Goal: Information Seeking & Learning: Find specific fact

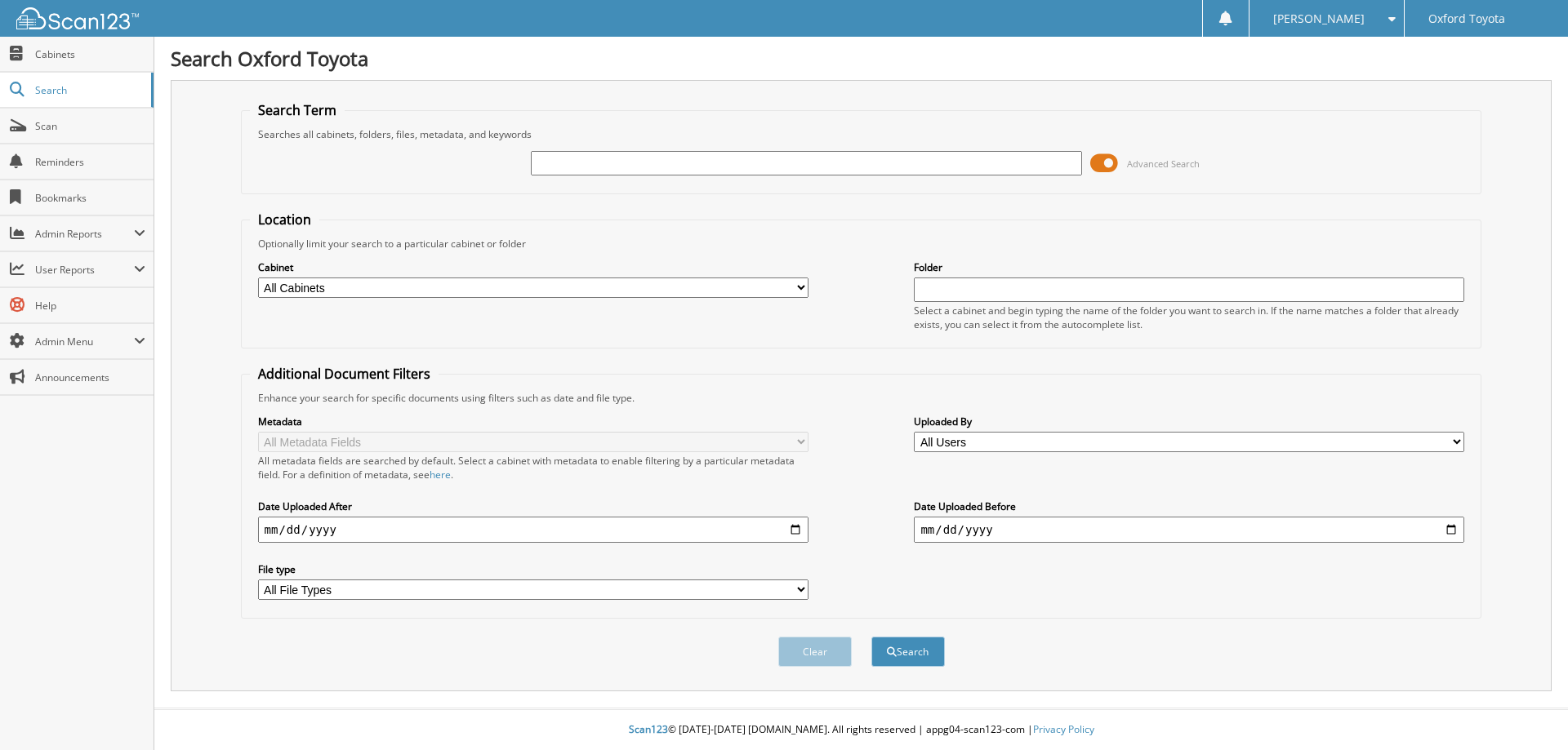
click at [655, 166] on input "text" at bounding box center [806, 164] width 550 height 24
type input "023961"
click at [871, 637] on button "Search" at bounding box center [908, 652] width 73 height 30
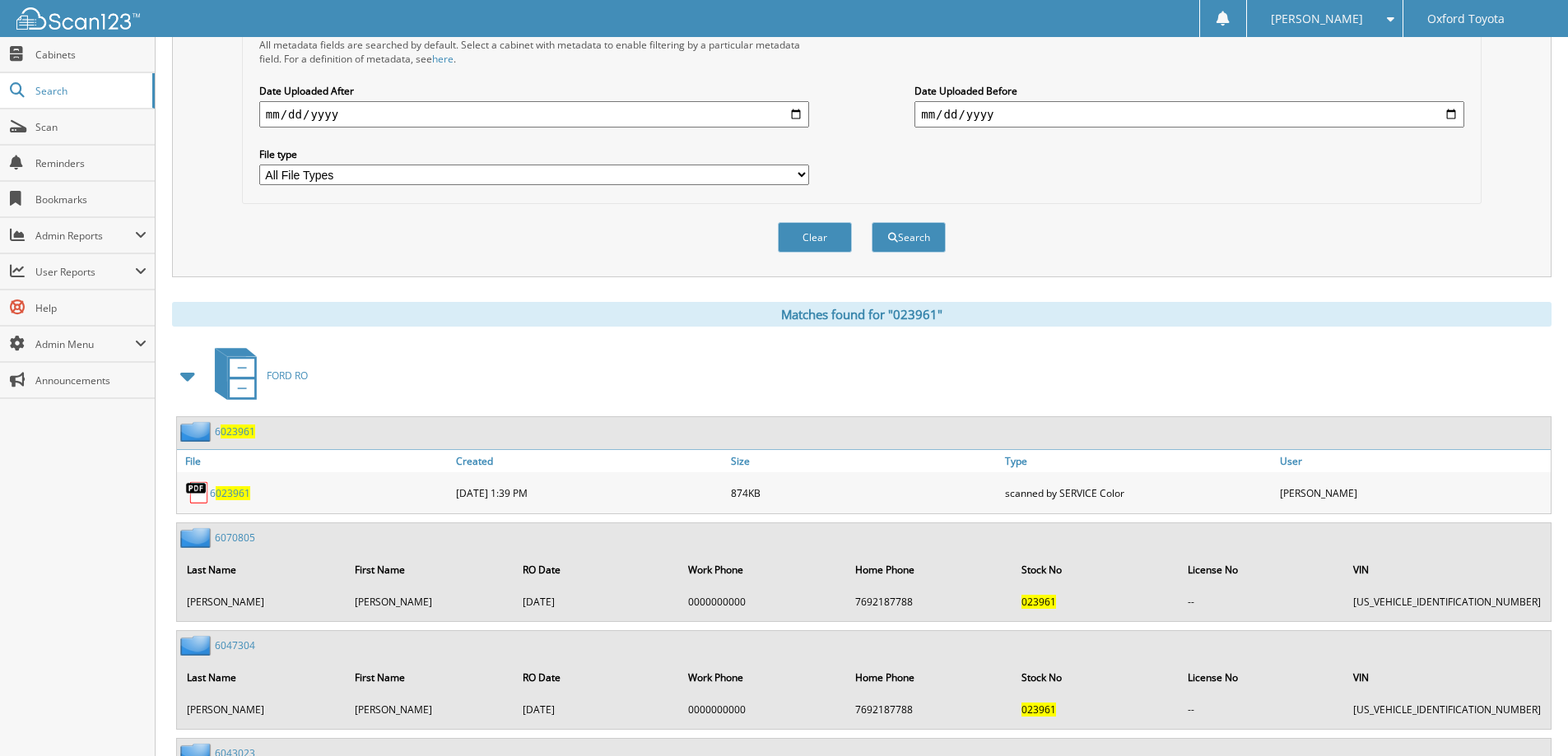
scroll to position [494, 0]
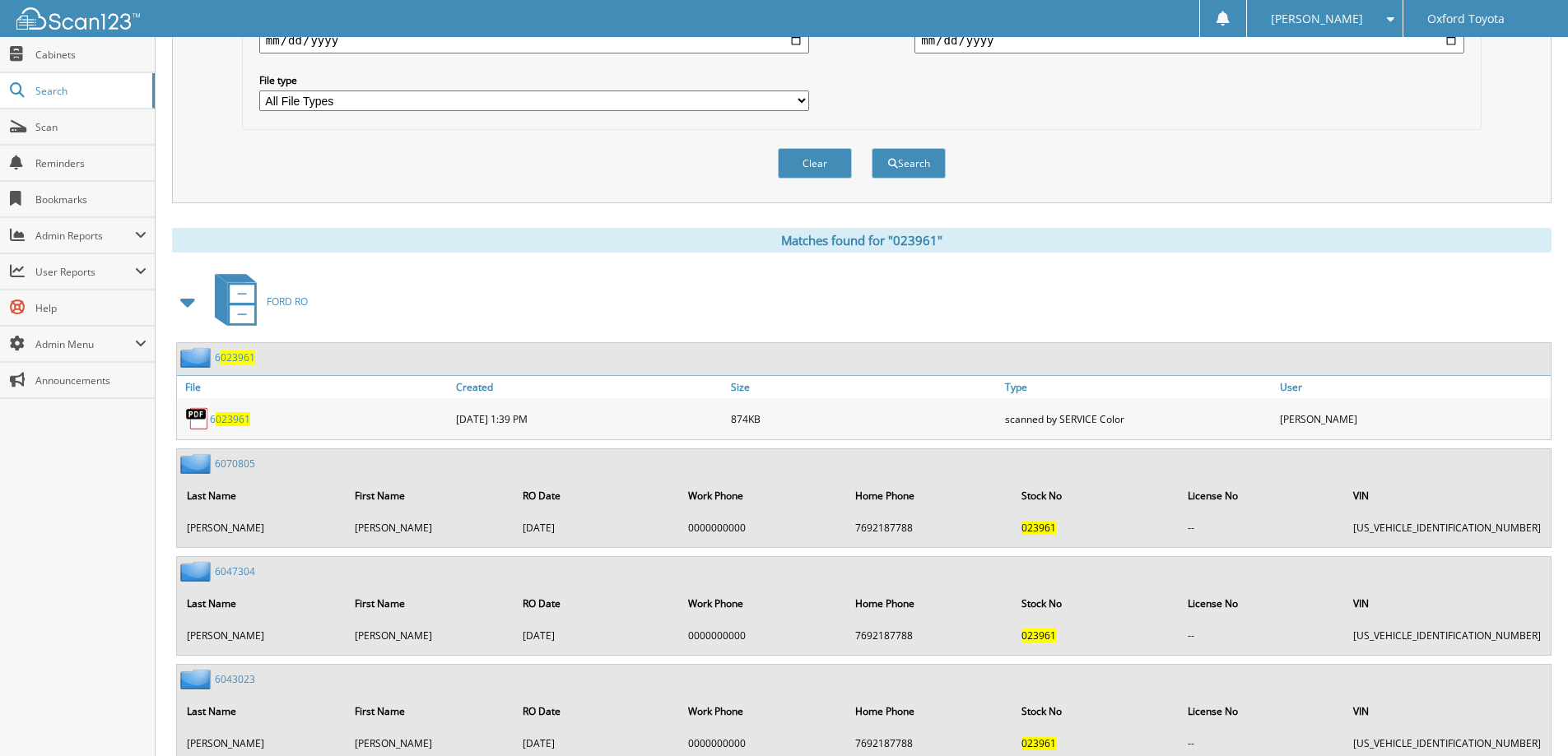
click at [193, 296] on span at bounding box center [189, 302] width 23 height 30
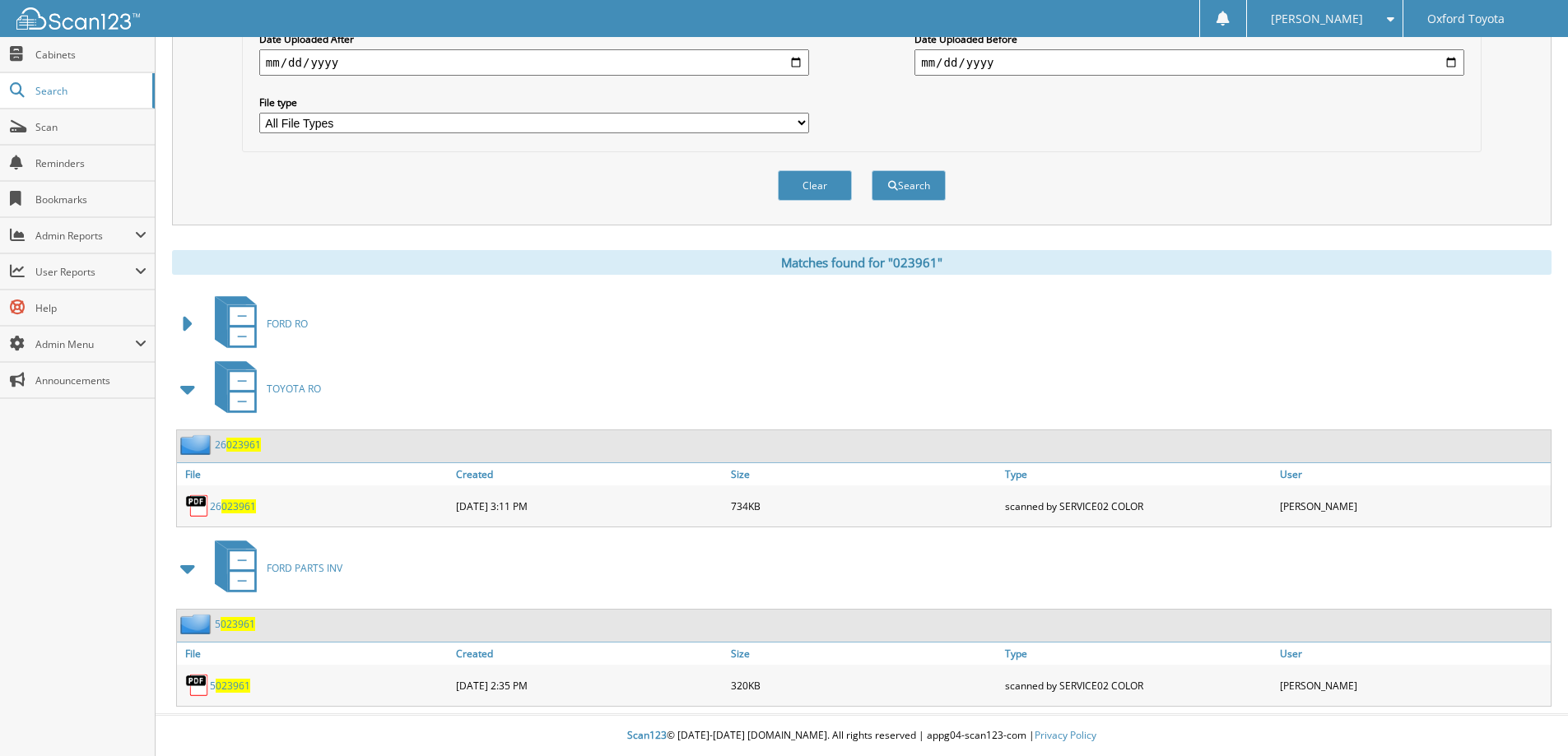
click at [182, 385] on span at bounding box center [189, 389] width 23 height 30
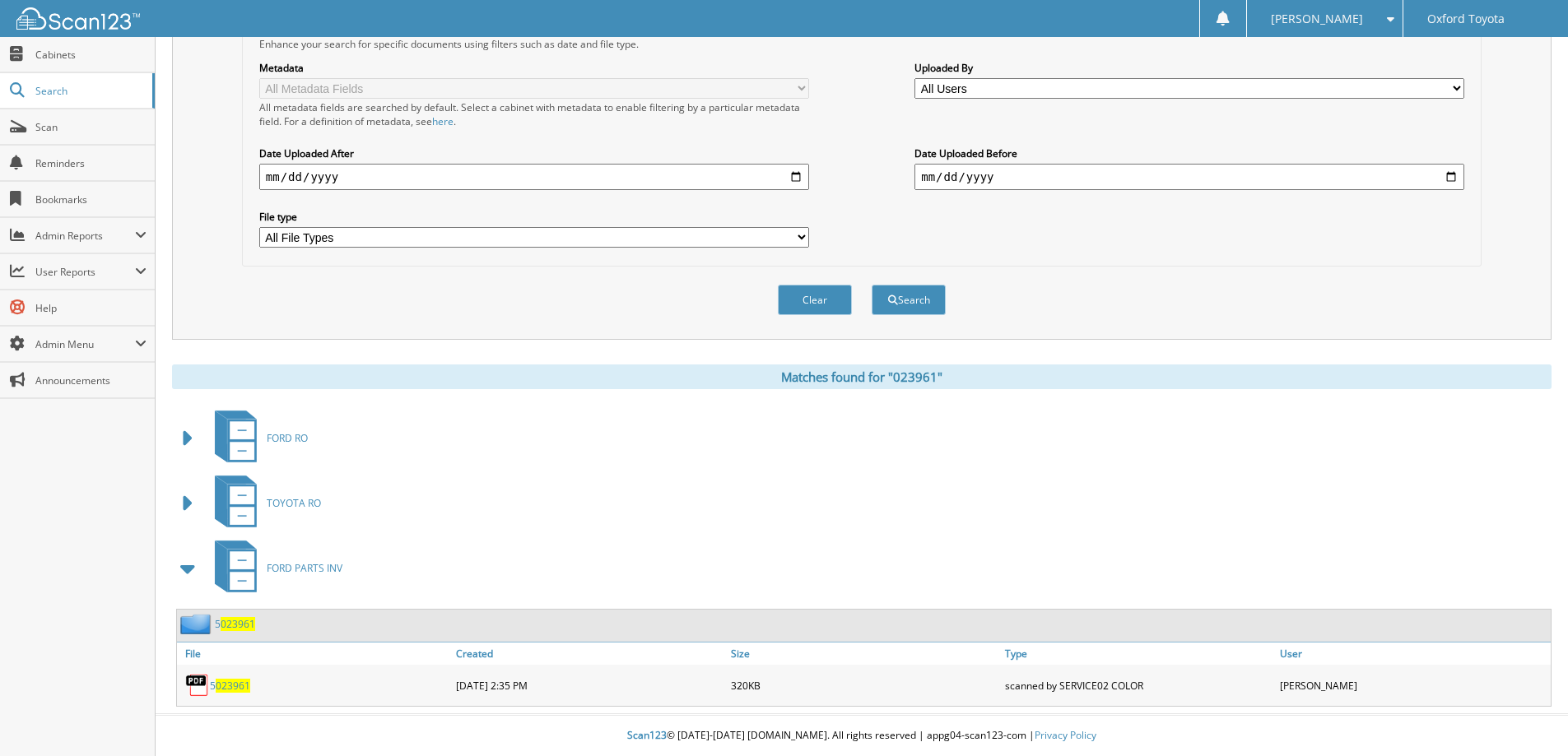
scroll to position [358, 0]
click at [191, 578] on span at bounding box center [189, 568] width 23 height 30
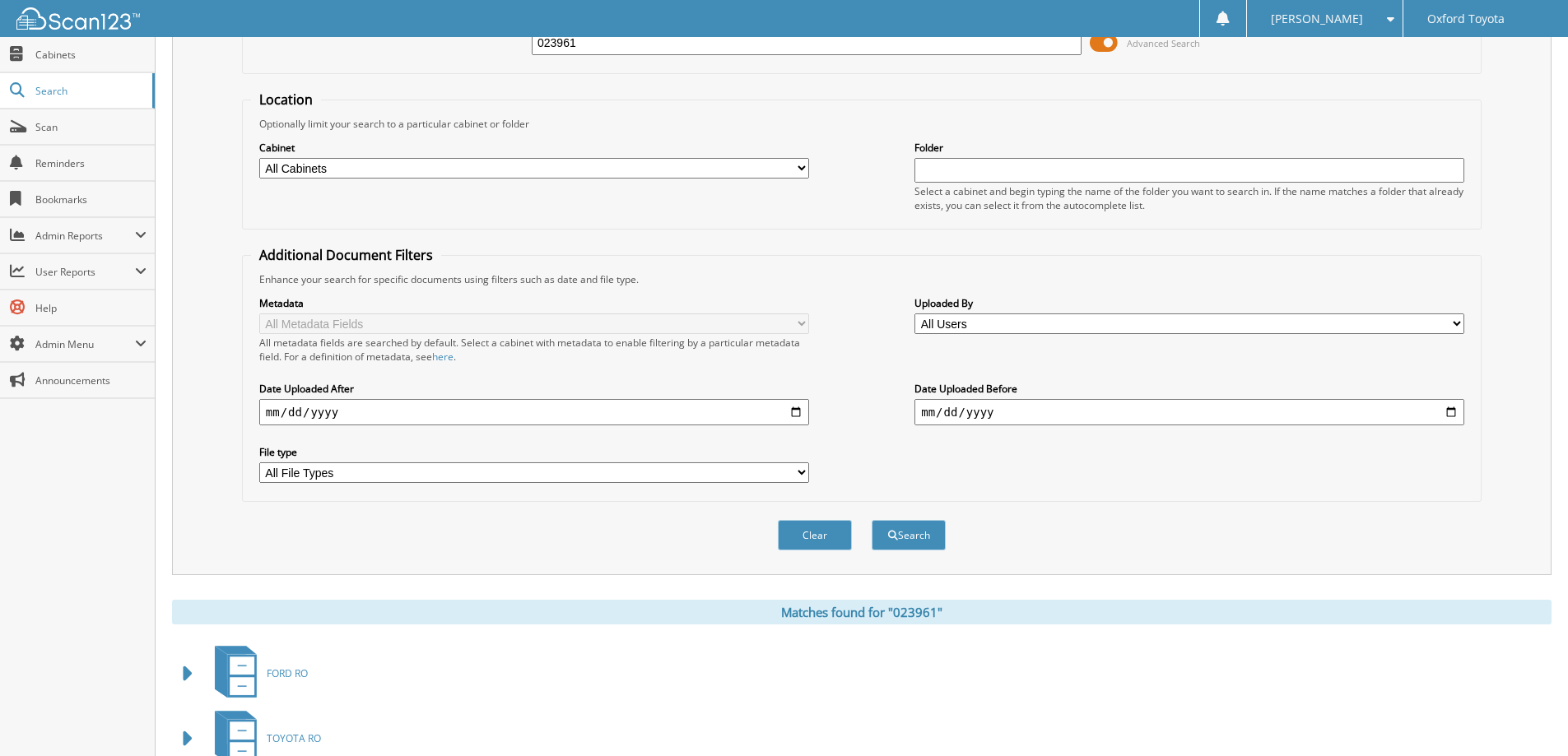
scroll to position [0, 0]
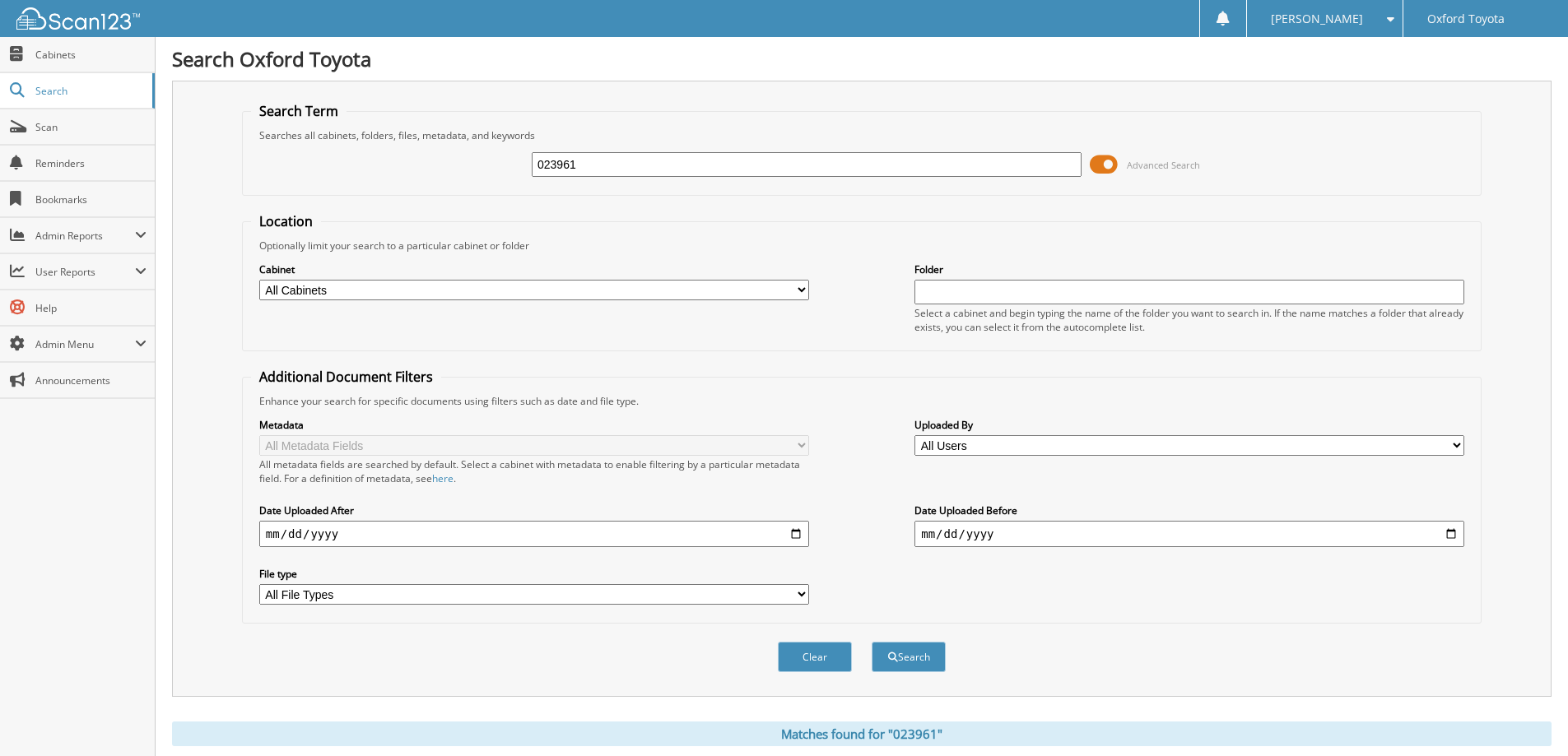
click at [684, 157] on input "023961" at bounding box center [806, 165] width 550 height 25
type input "6029111"
click at [871, 642] on button "Search" at bounding box center [908, 657] width 74 height 31
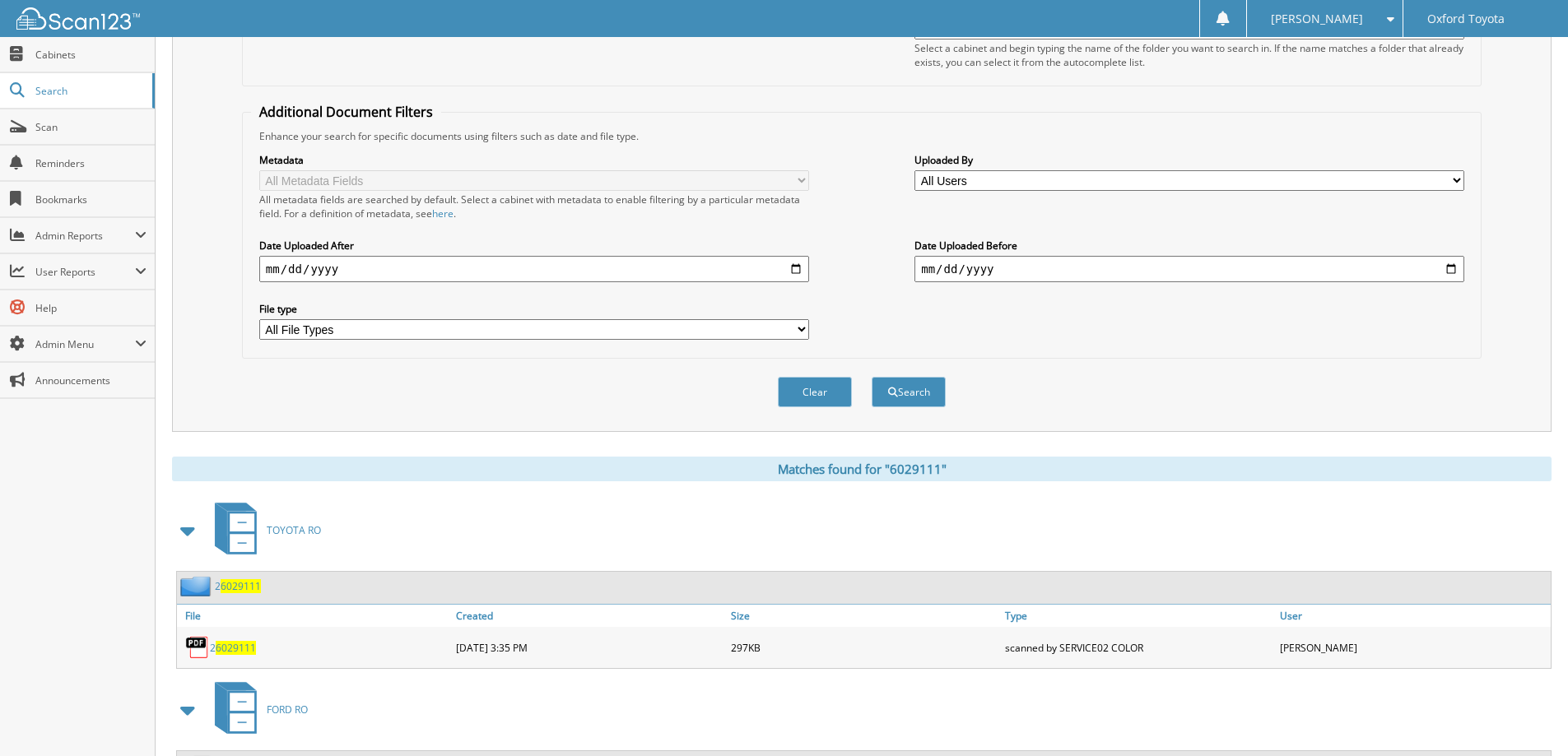
scroll to position [407, 0]
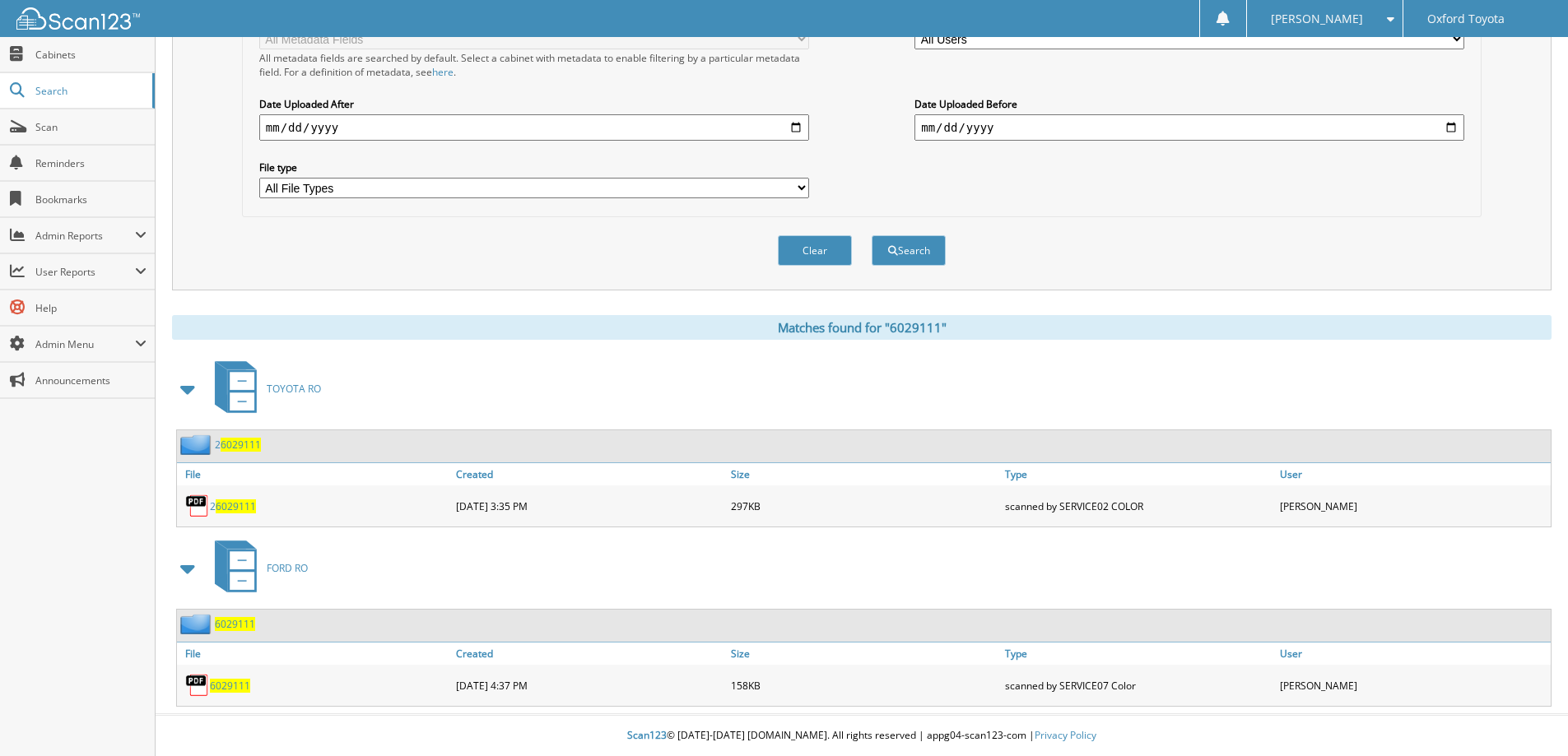
click at [235, 684] on span "6029111" at bounding box center [230, 686] width 40 height 14
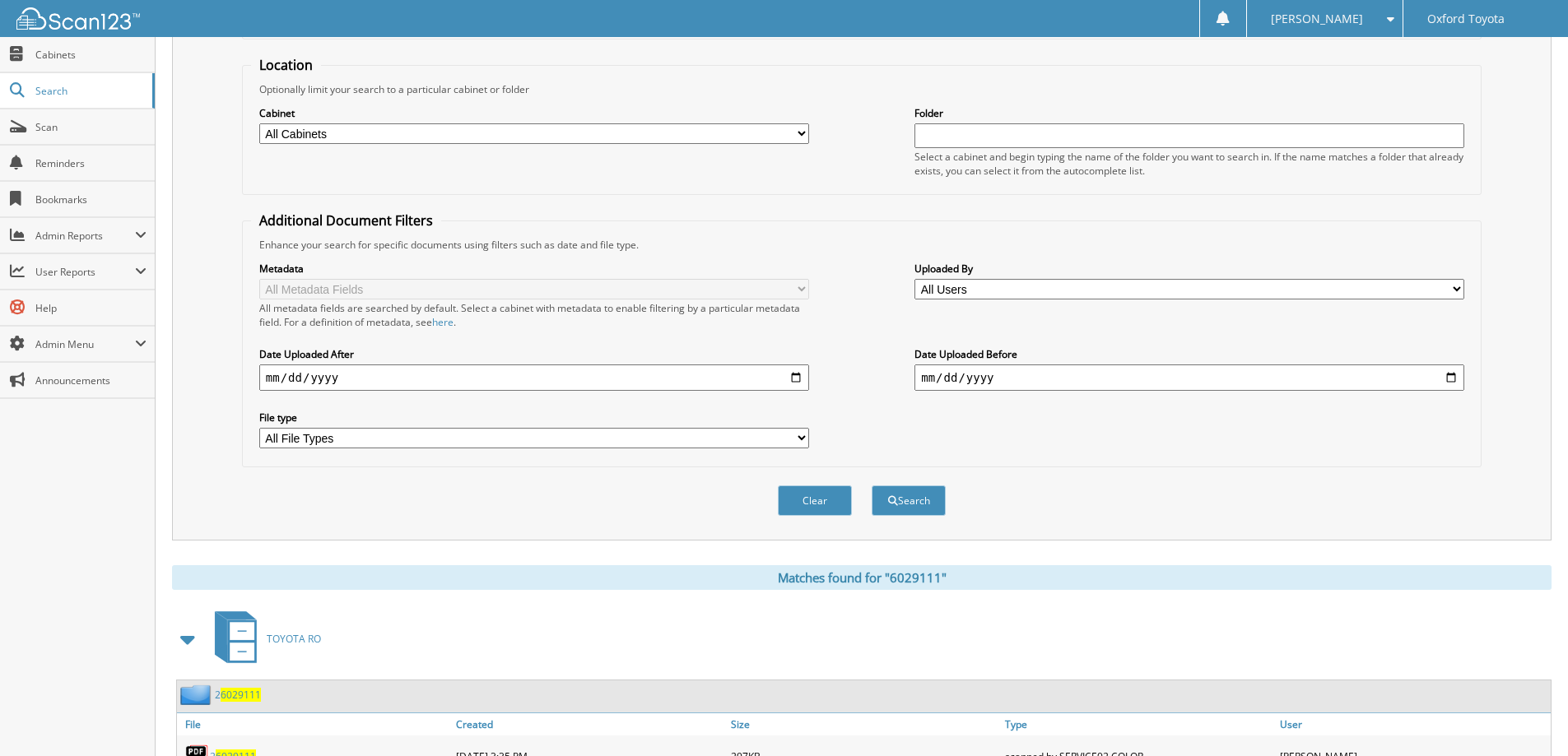
scroll to position [0, 0]
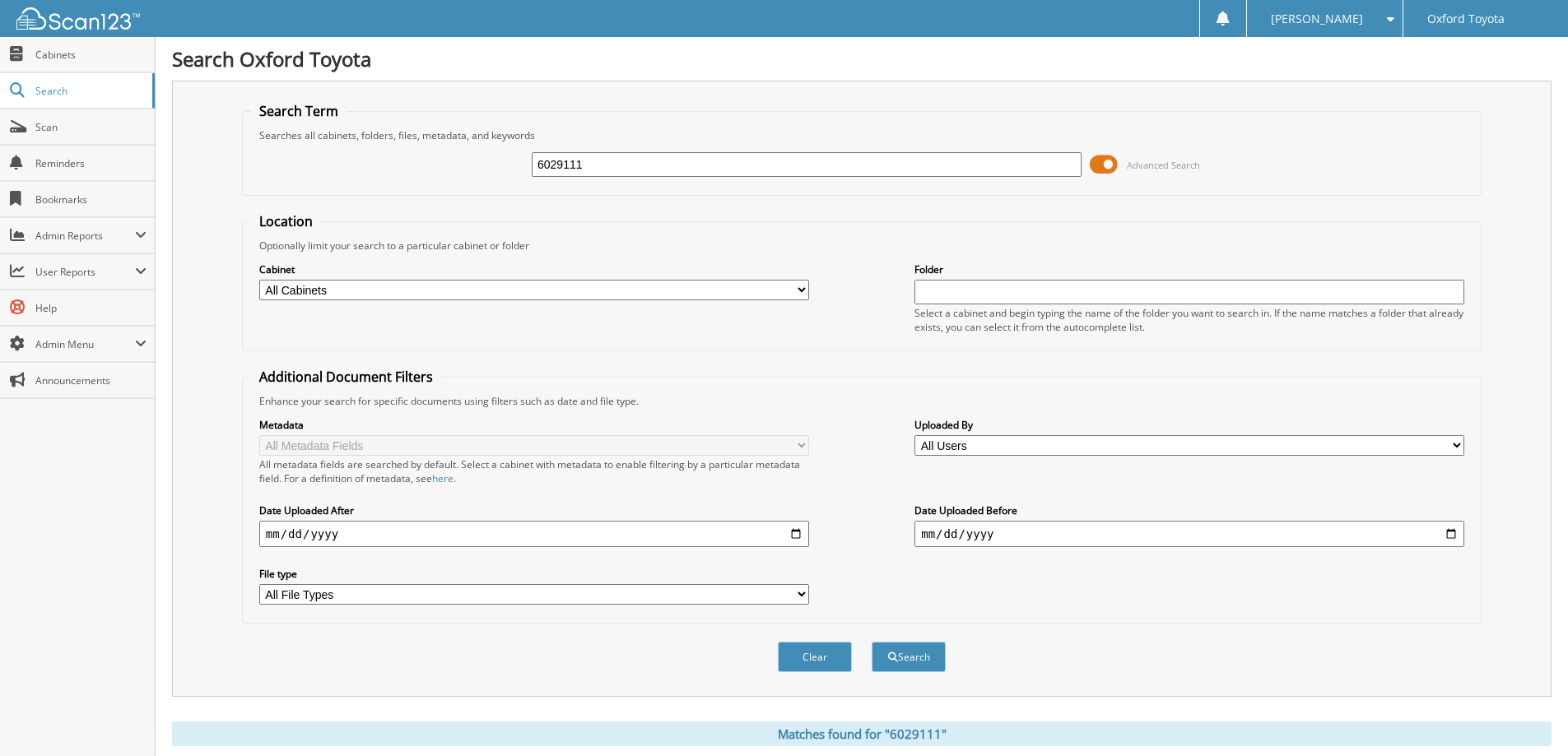
click at [710, 163] on input "6029111" at bounding box center [806, 165] width 550 height 25
type input "6034371"
click at [871, 642] on button "Search" at bounding box center [908, 657] width 74 height 31
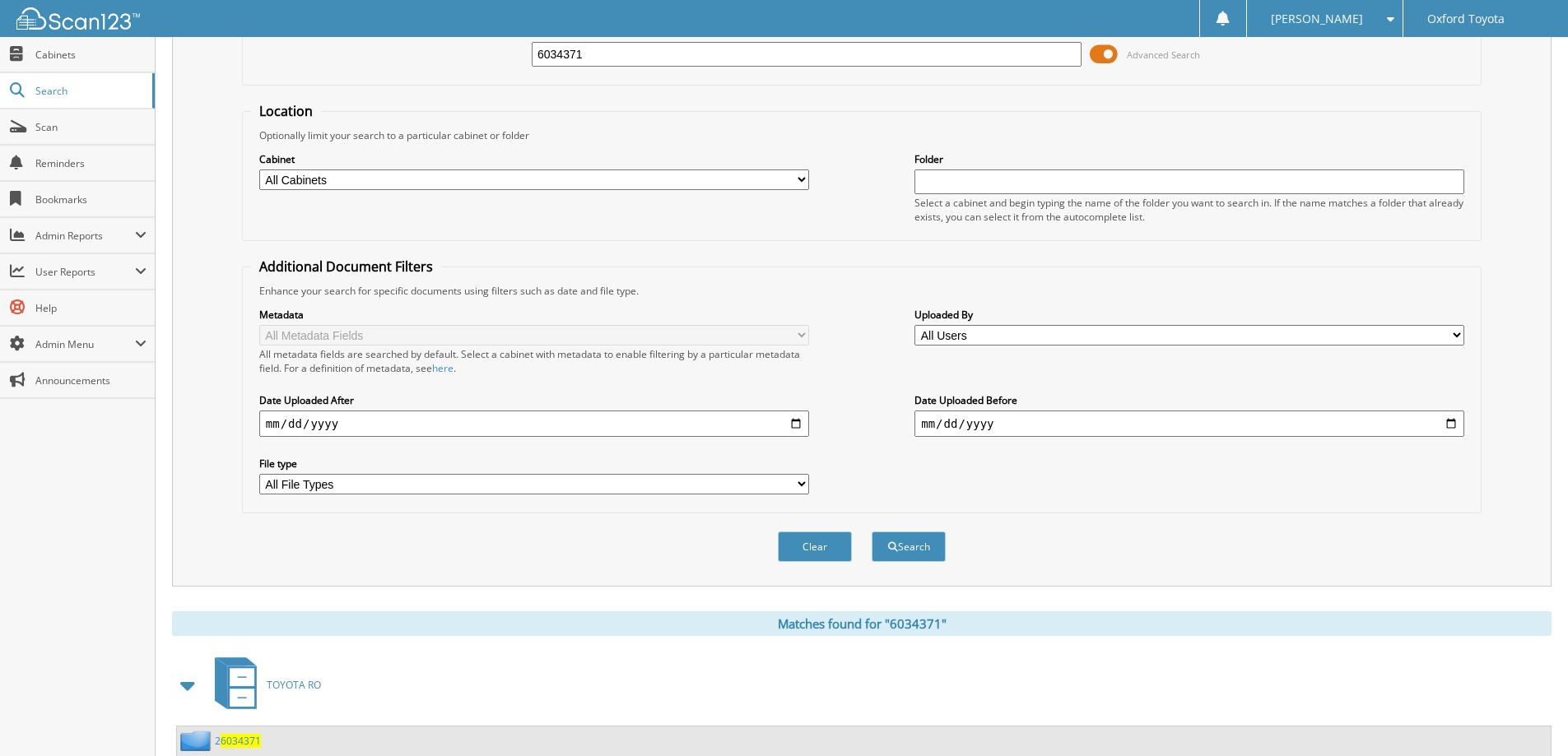
scroll to position [448, 0]
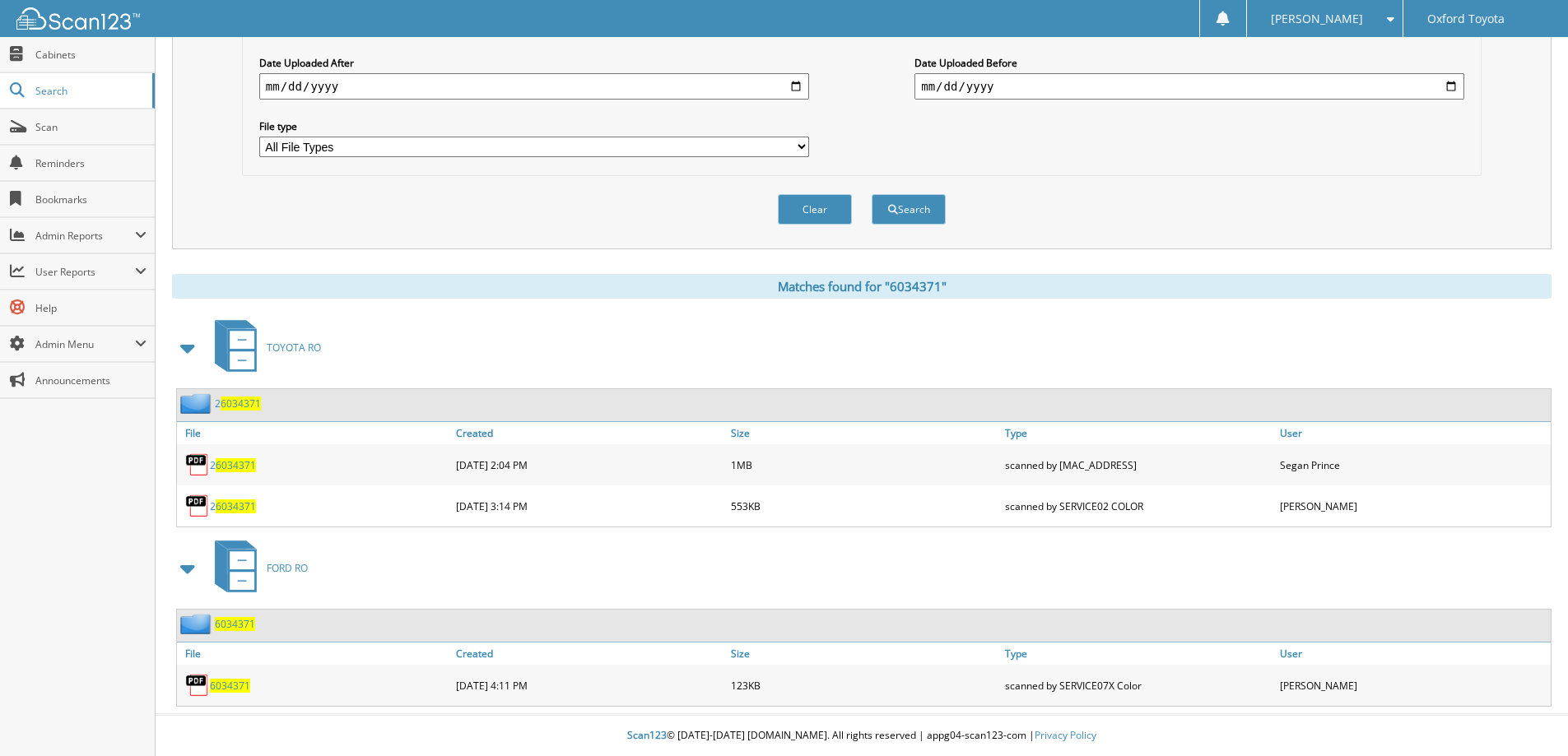
click at [235, 685] on span "6034371" at bounding box center [230, 686] width 40 height 14
